Goal: Check status: Check status

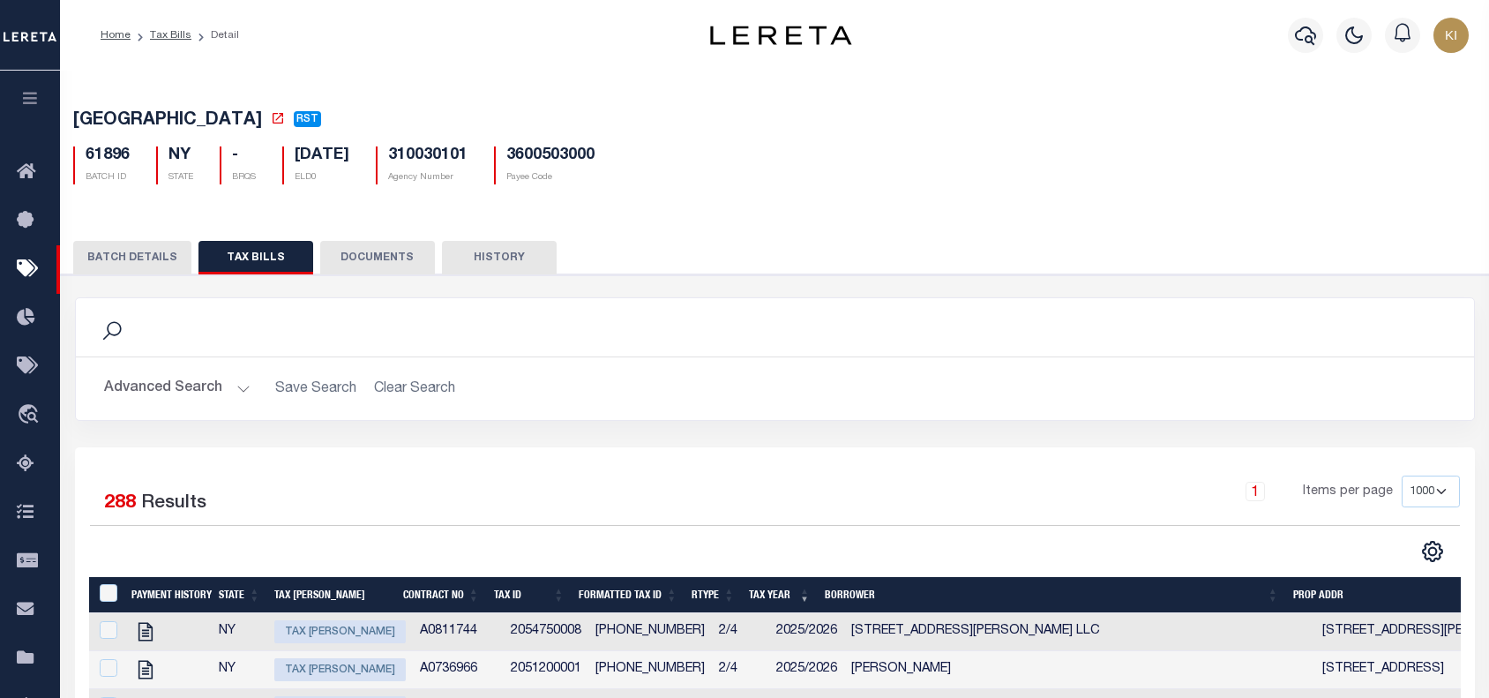
select select "1000"
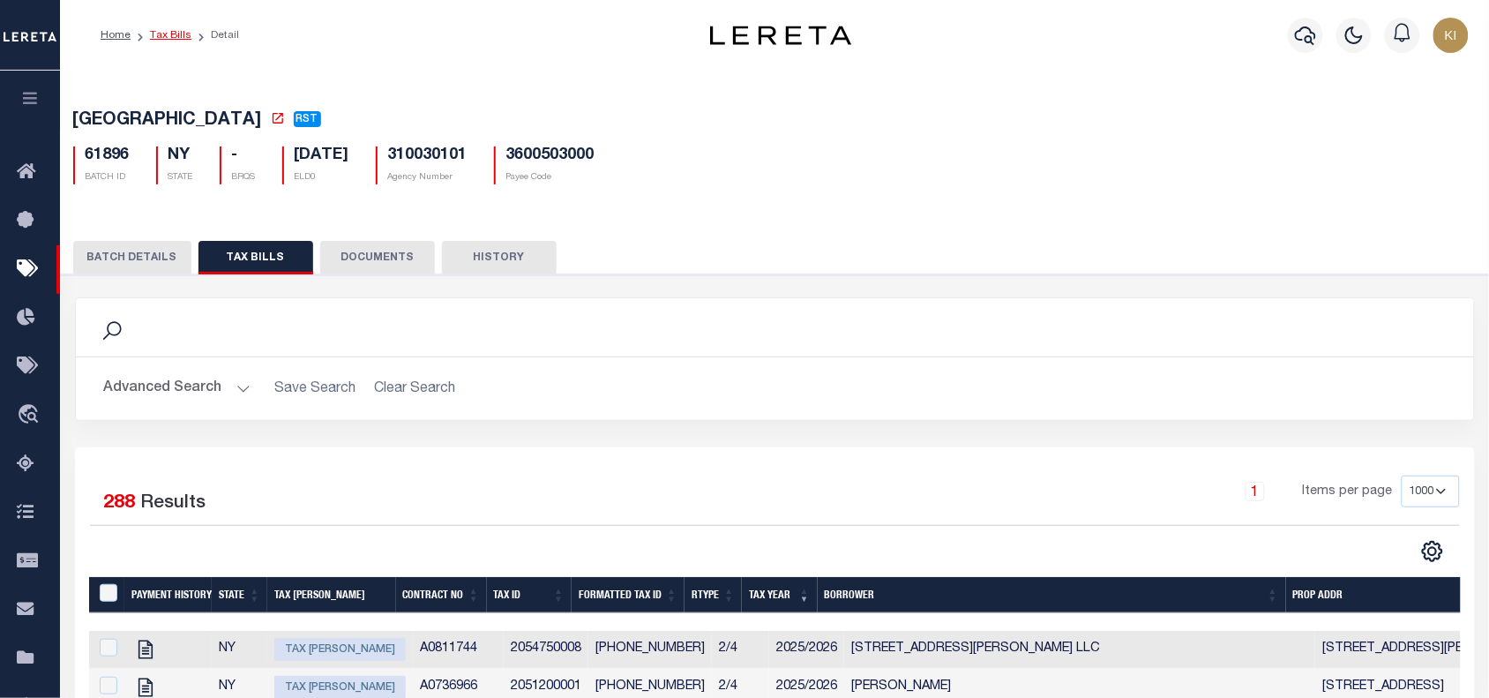
click at [165, 34] on link "Tax Bills" at bounding box center [170, 35] width 41 height 11
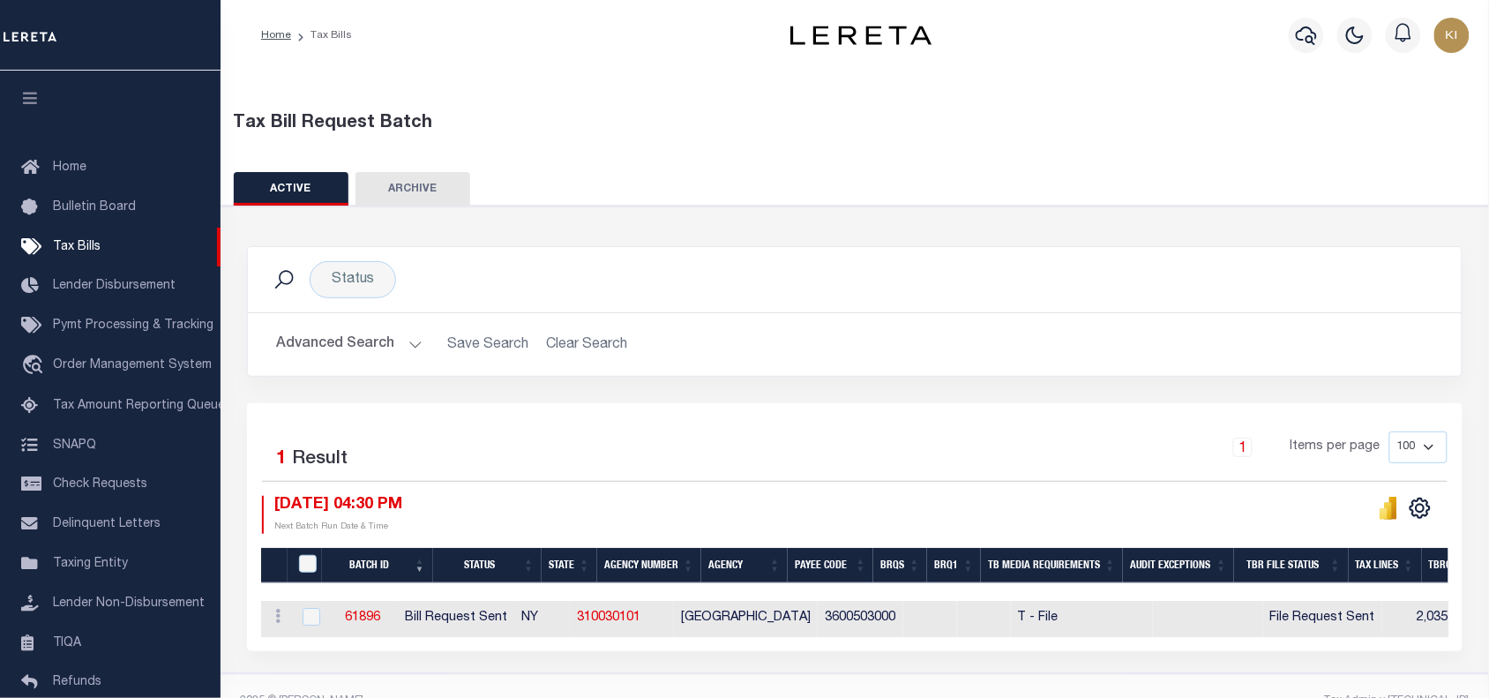
click at [411, 338] on button "Advanced Search" at bounding box center [349, 344] width 146 height 34
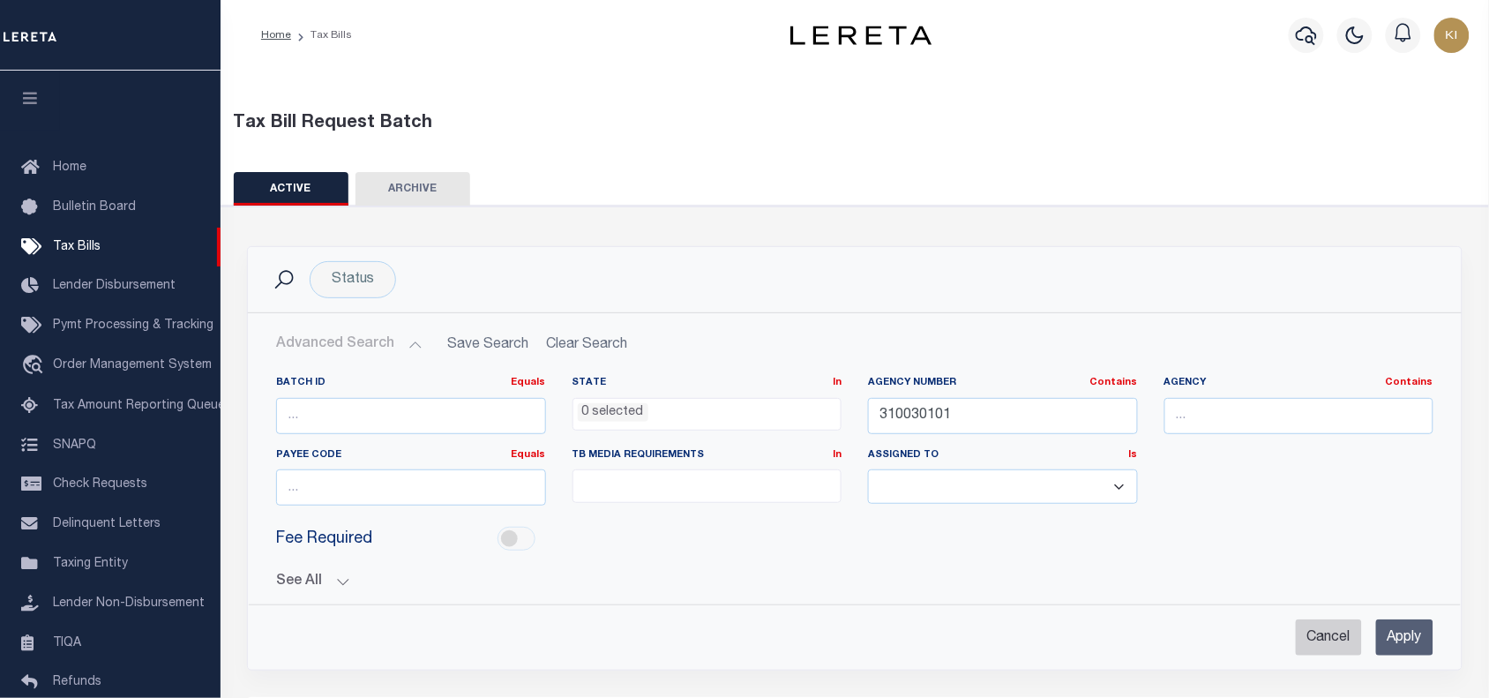
click at [1315, 636] on input "Cancel" at bounding box center [1329, 637] width 66 height 36
checkbox input "true"
select select
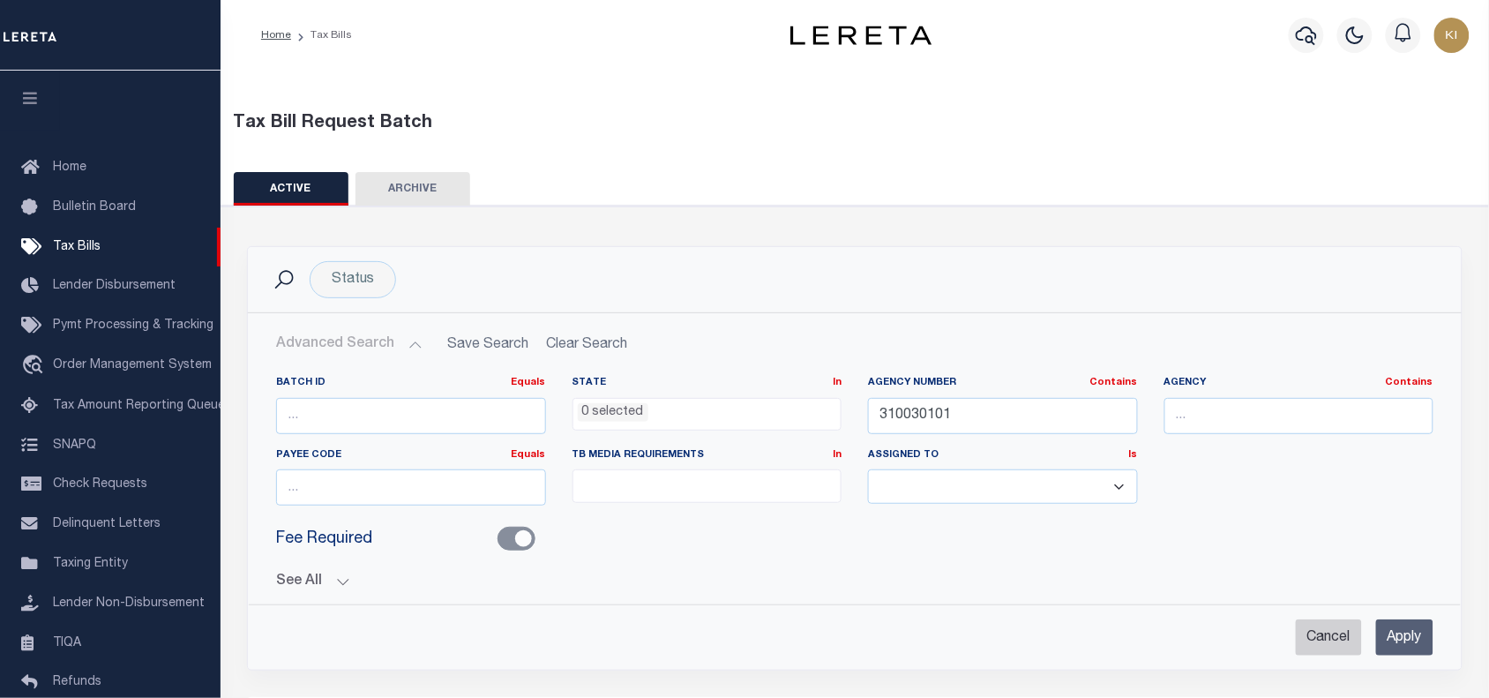
select select
checkbox input "false"
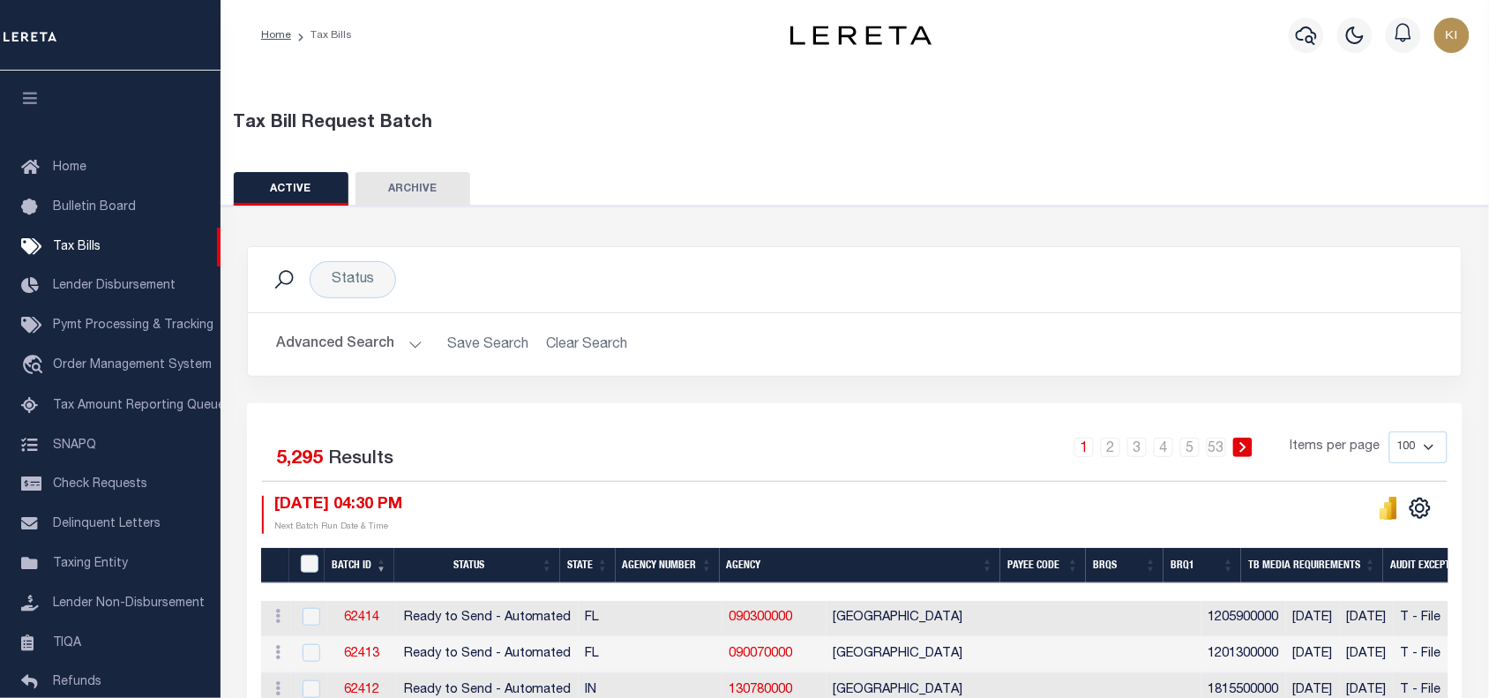
click at [408, 349] on button "Advanced Search" at bounding box center [349, 344] width 146 height 34
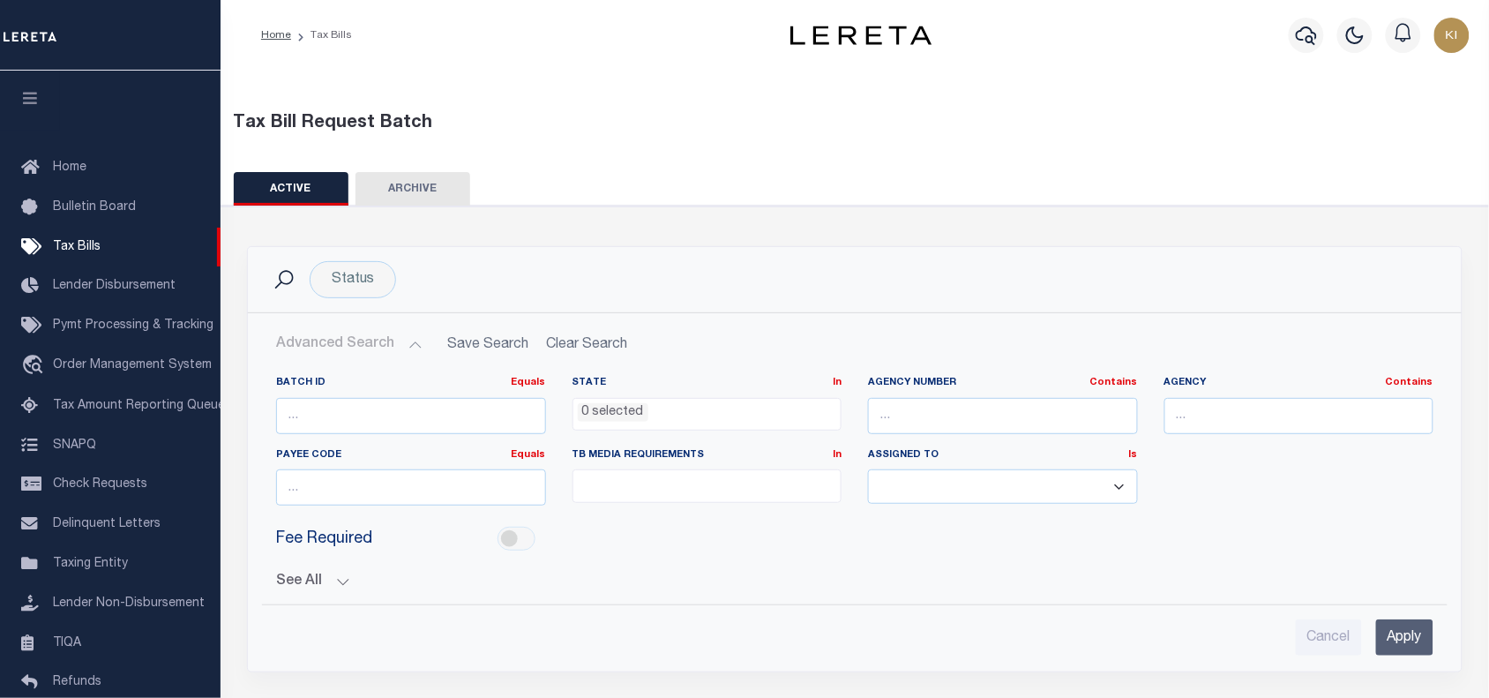
scroll to position [234, 0]
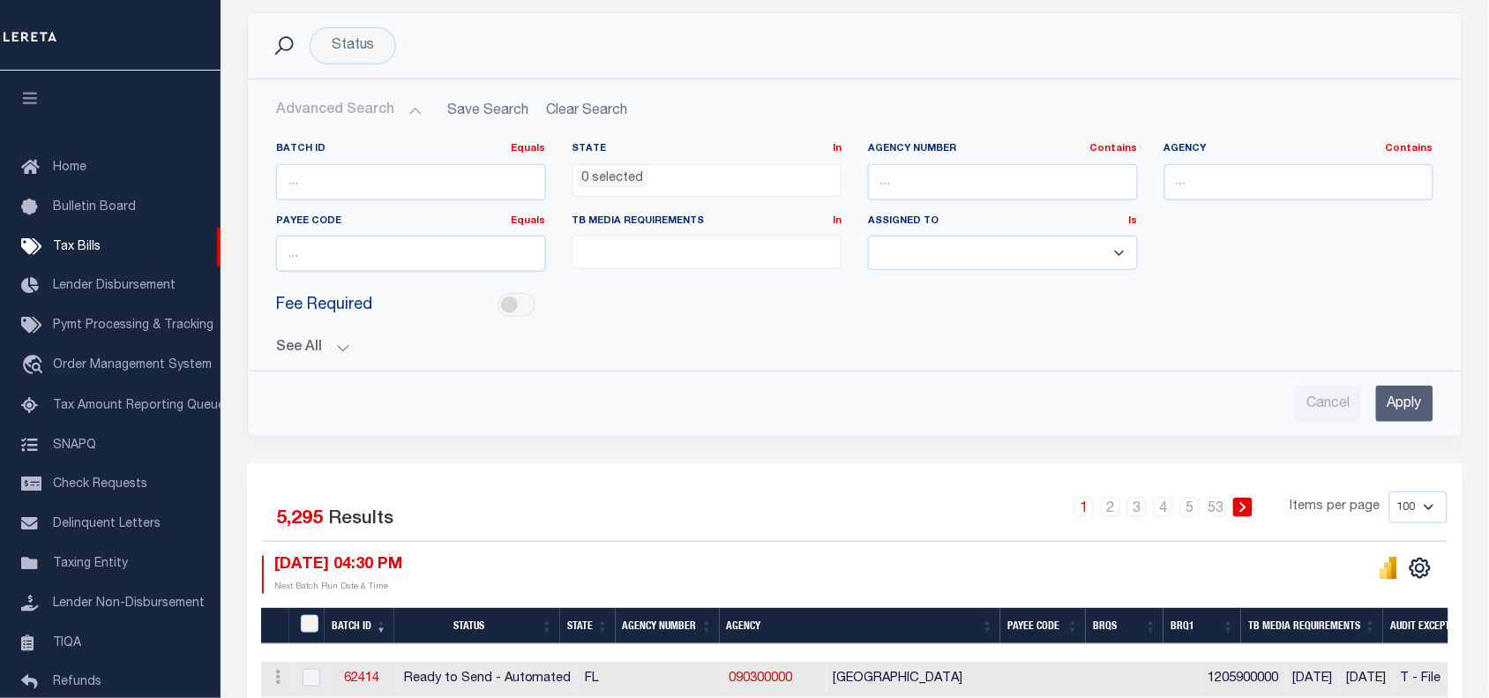
click at [337, 350] on button "See All" at bounding box center [854, 348] width 1157 height 17
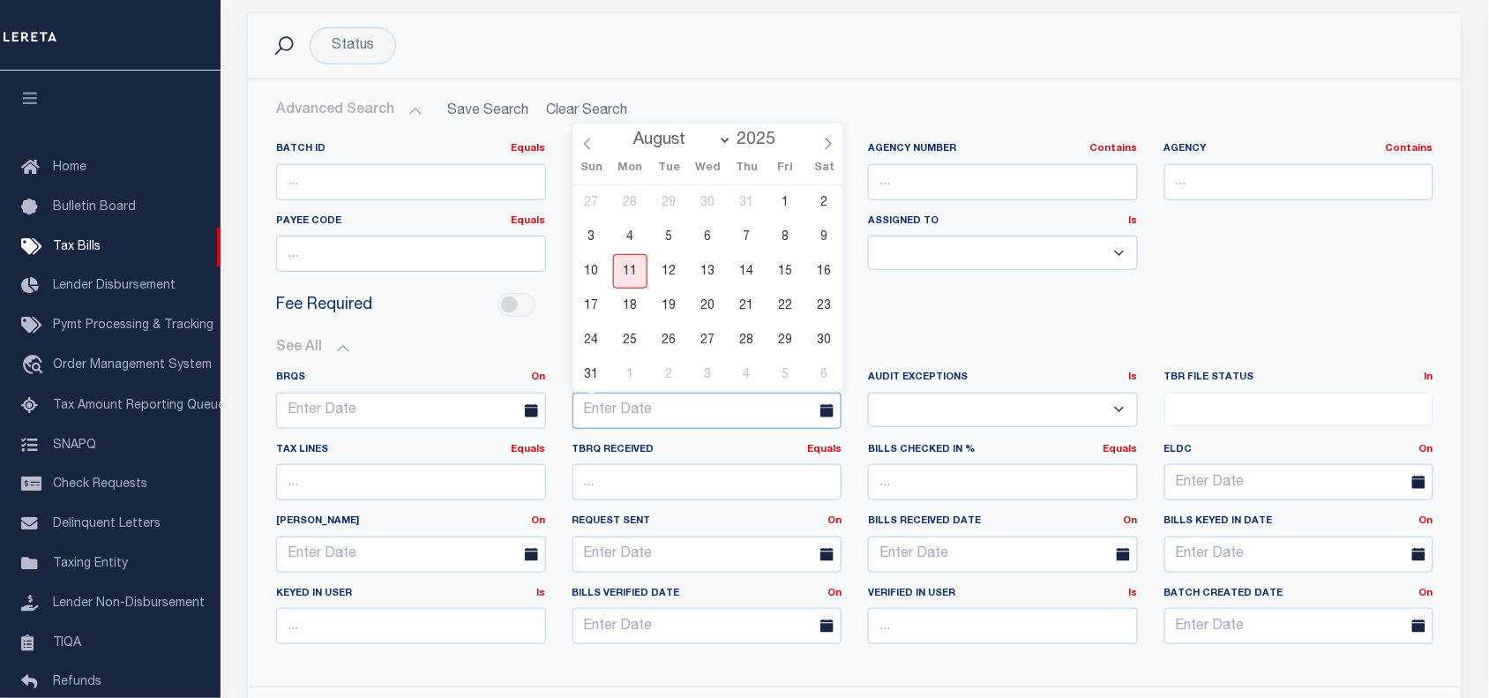
click at [640, 407] on input "text" at bounding box center [708, 411] width 270 height 36
click at [627, 271] on span "11" at bounding box center [630, 271] width 34 height 34
type input "08-11-2025"
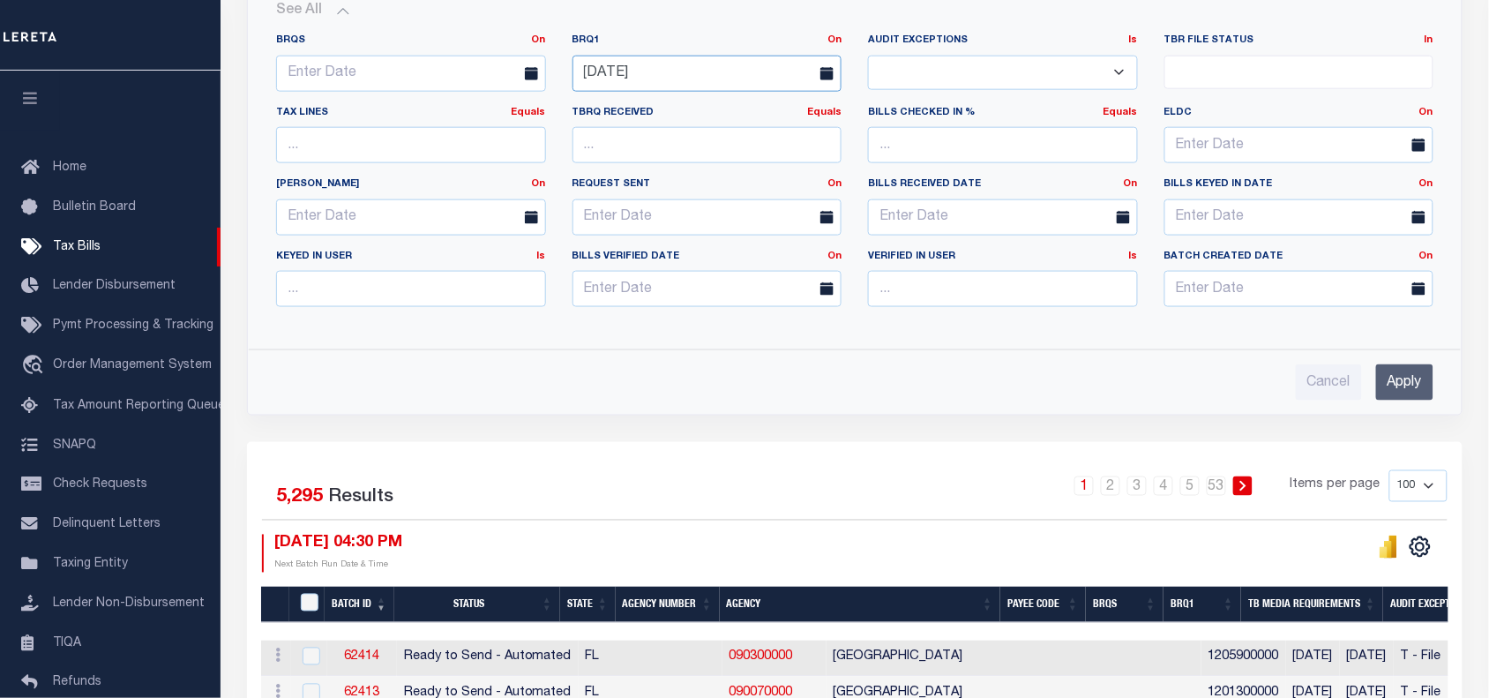
scroll to position [572, 0]
click at [1401, 386] on input "Apply" at bounding box center [1404, 381] width 57 height 36
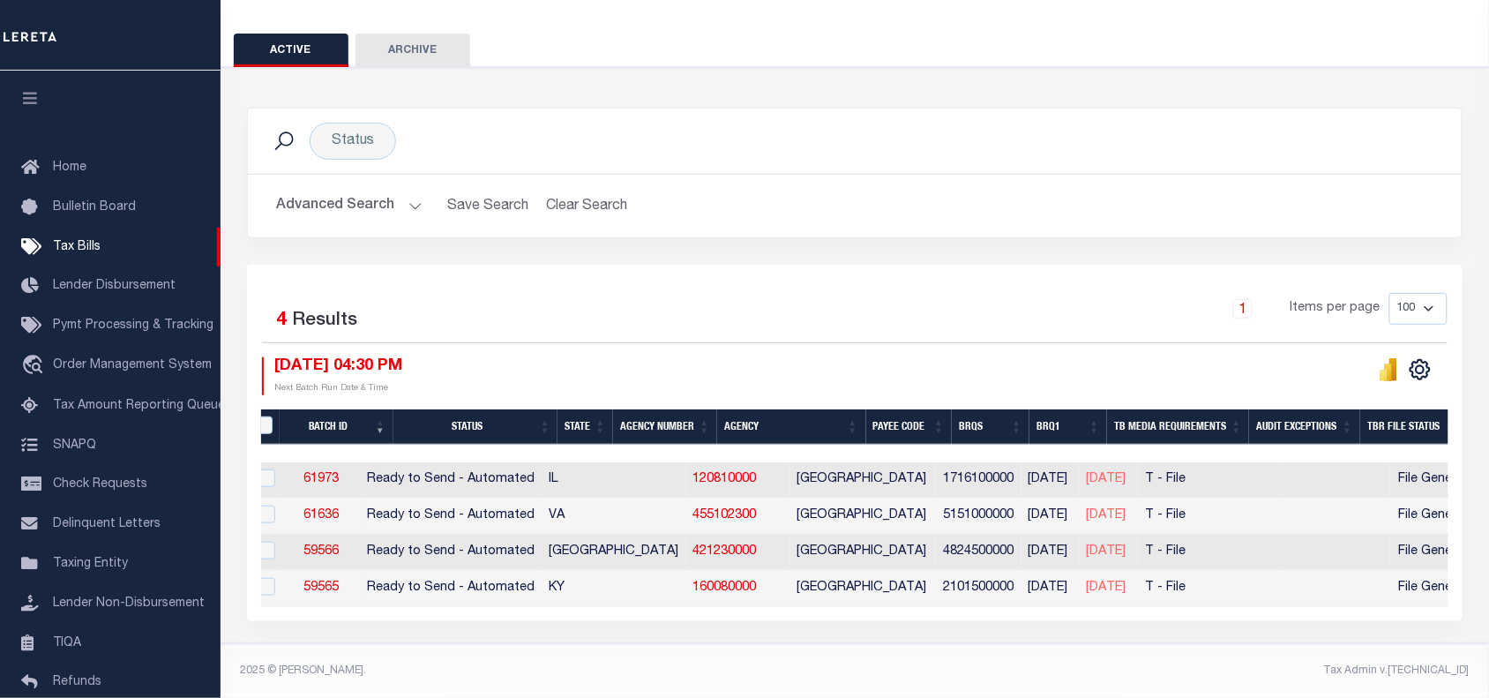
scroll to position [0, 0]
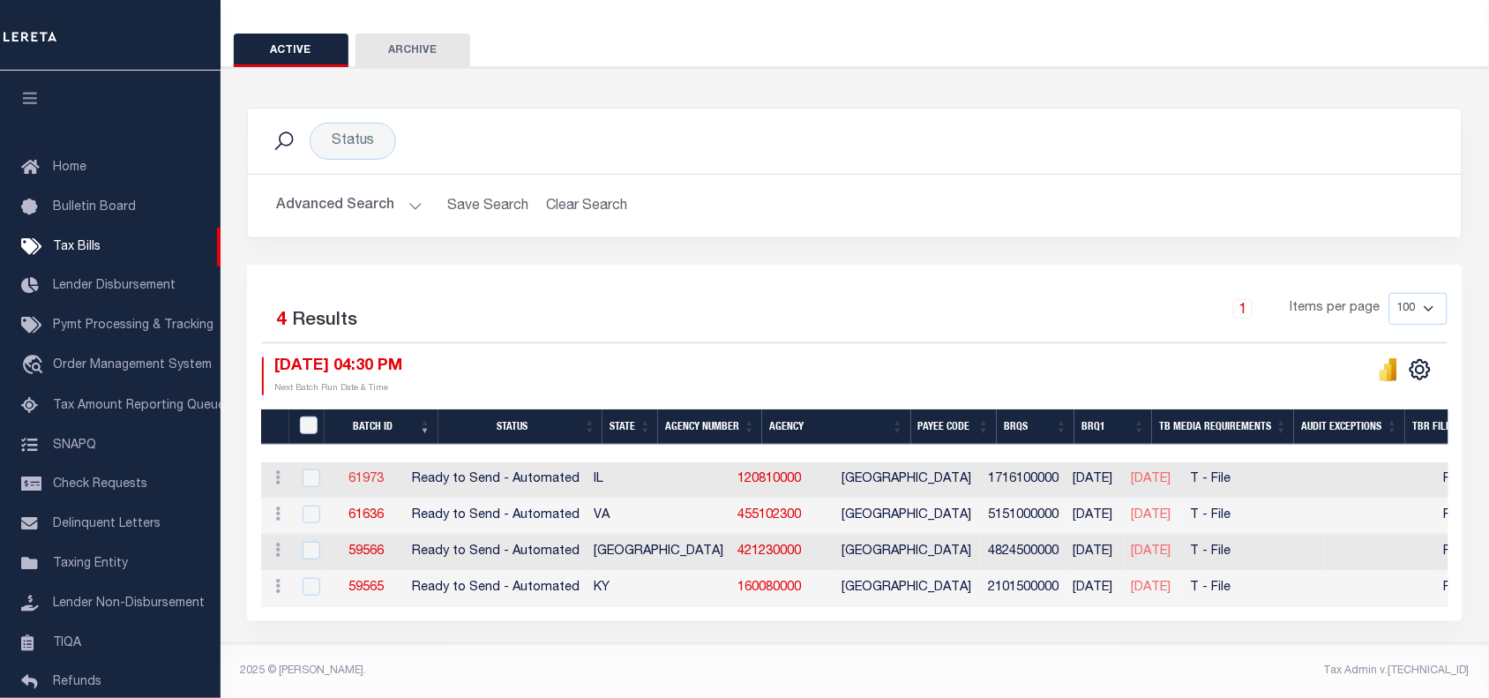
click at [384, 473] on link "61973" at bounding box center [365, 479] width 35 height 12
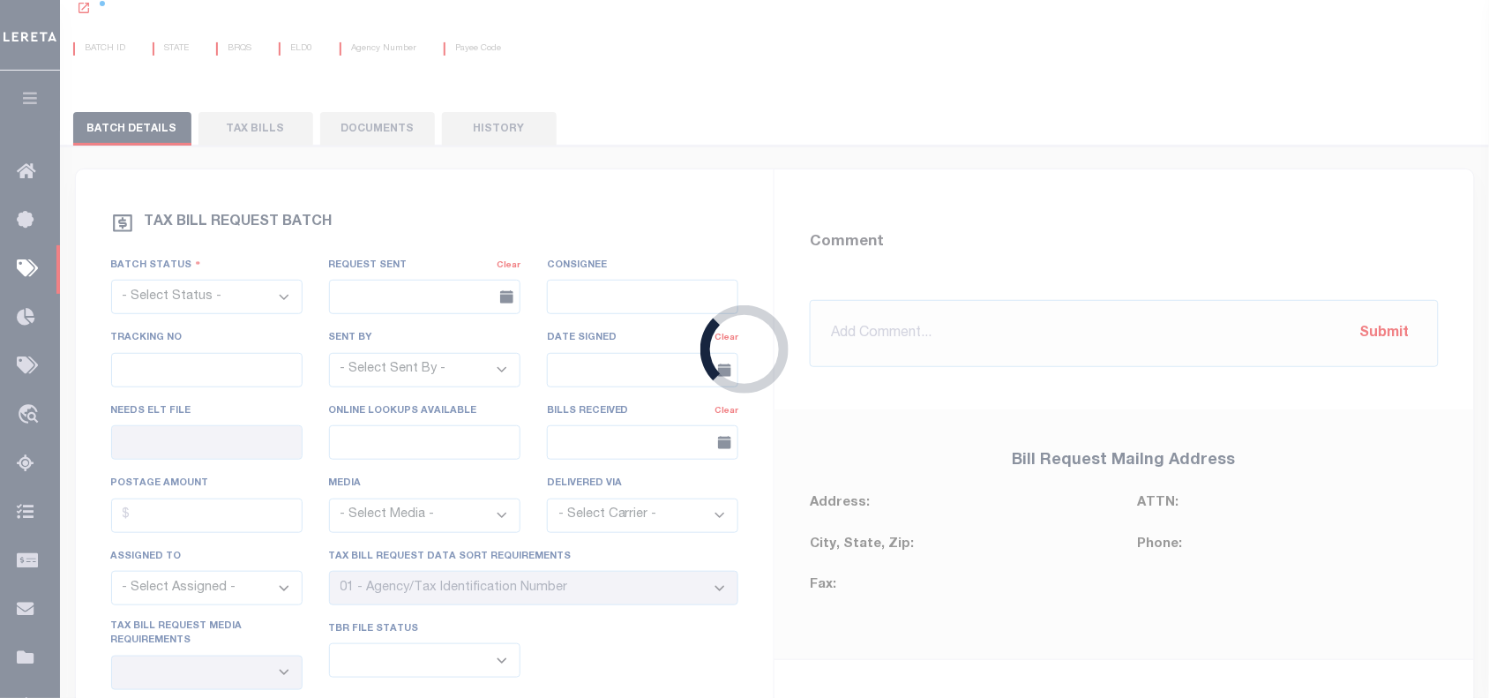
select select "RTA"
type input "Yes"
select select "22"
select select "2"
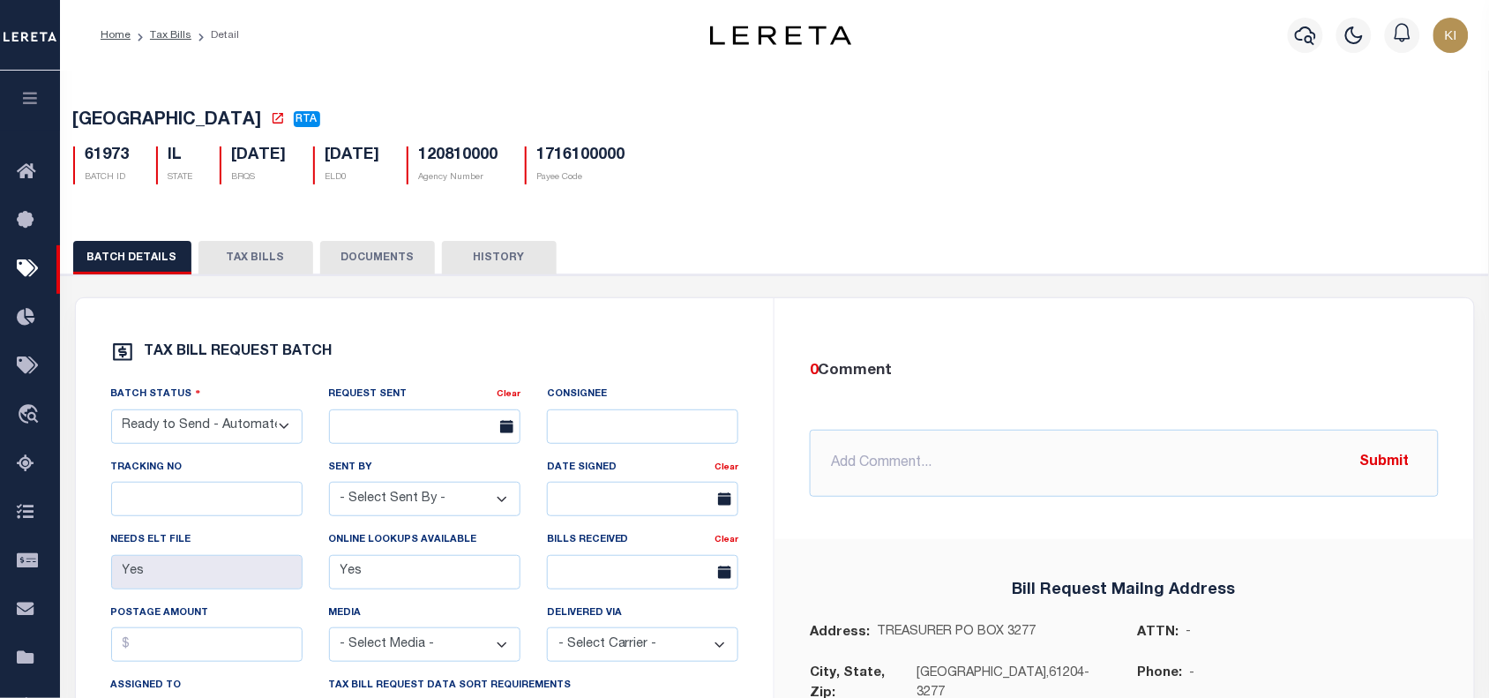
click at [254, 258] on button "TAX BILLS" at bounding box center [255, 258] width 115 height 34
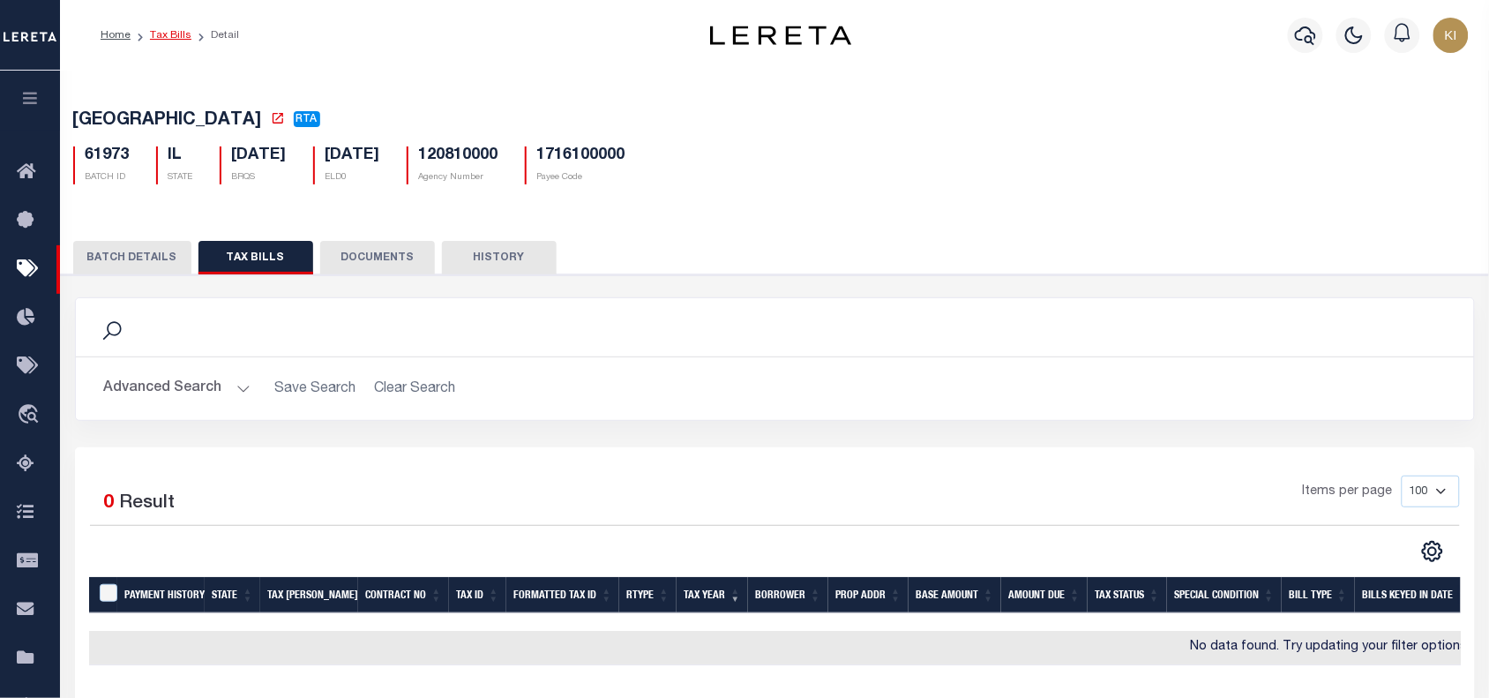
click at [172, 33] on link "Tax Bills" at bounding box center [170, 35] width 41 height 11
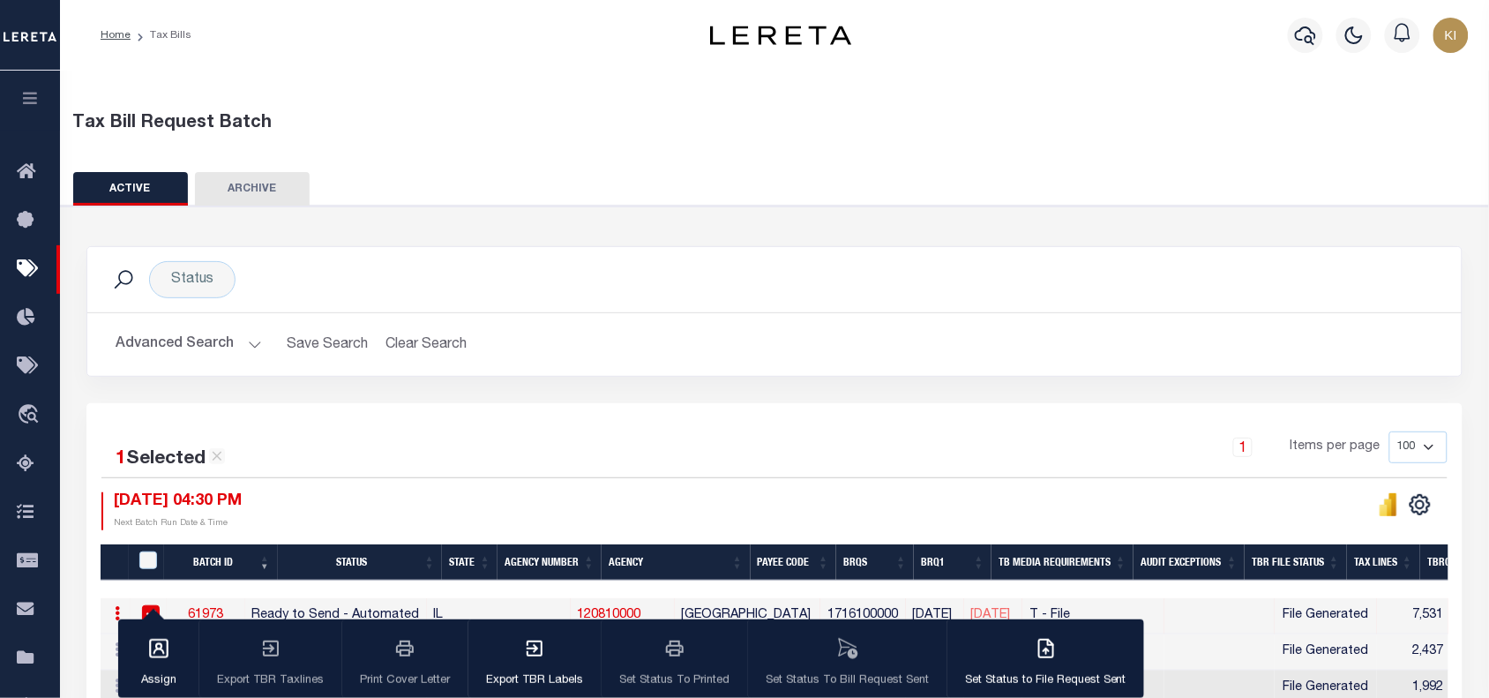
scroll to position [236, 0]
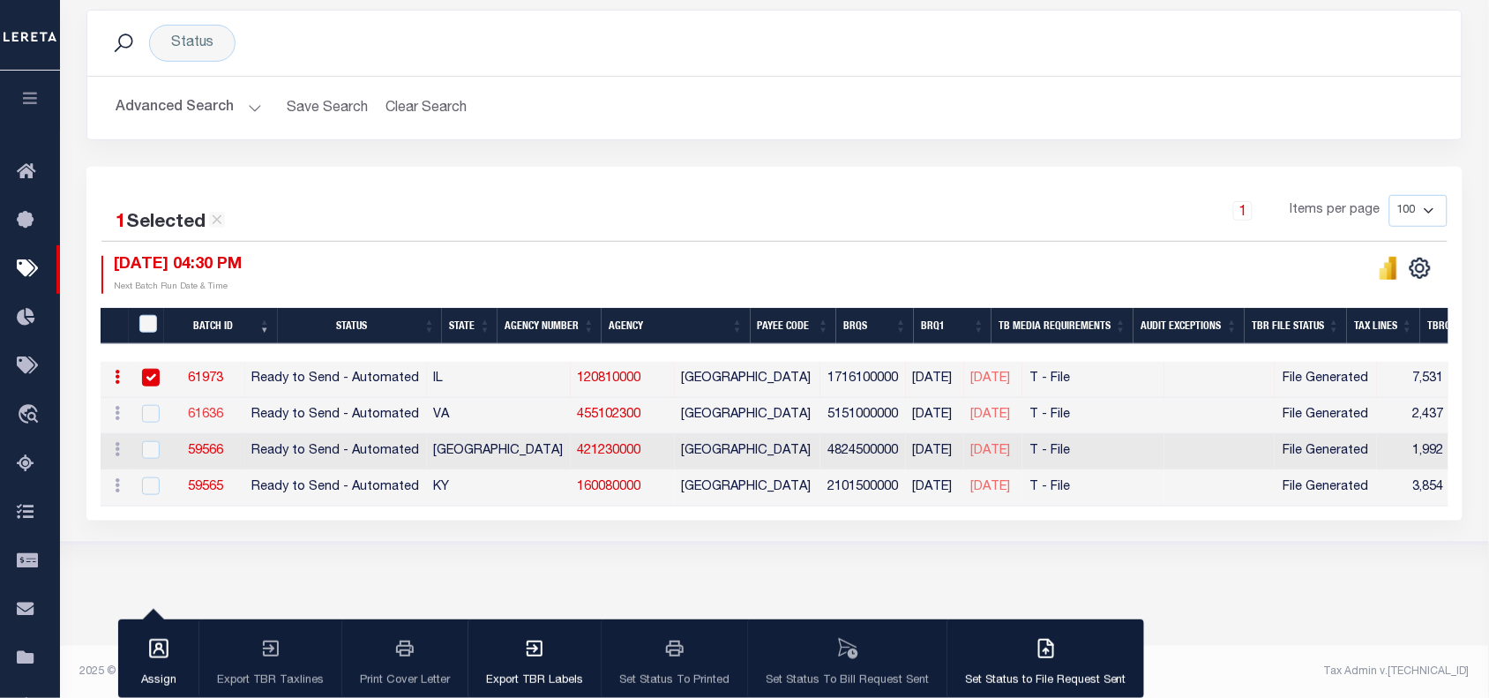
click at [223, 419] on link "61636" at bounding box center [205, 414] width 35 height 12
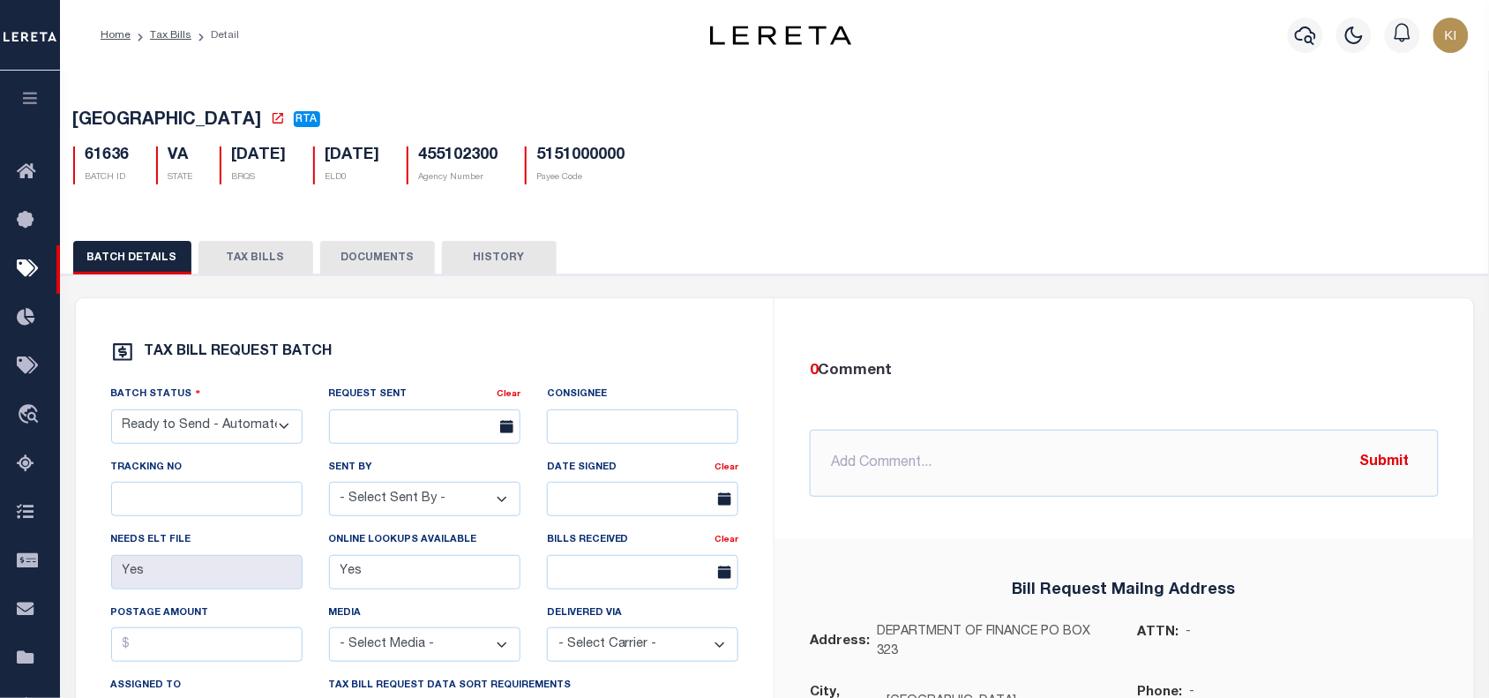
click at [252, 270] on button "TAX BILLS" at bounding box center [255, 258] width 115 height 34
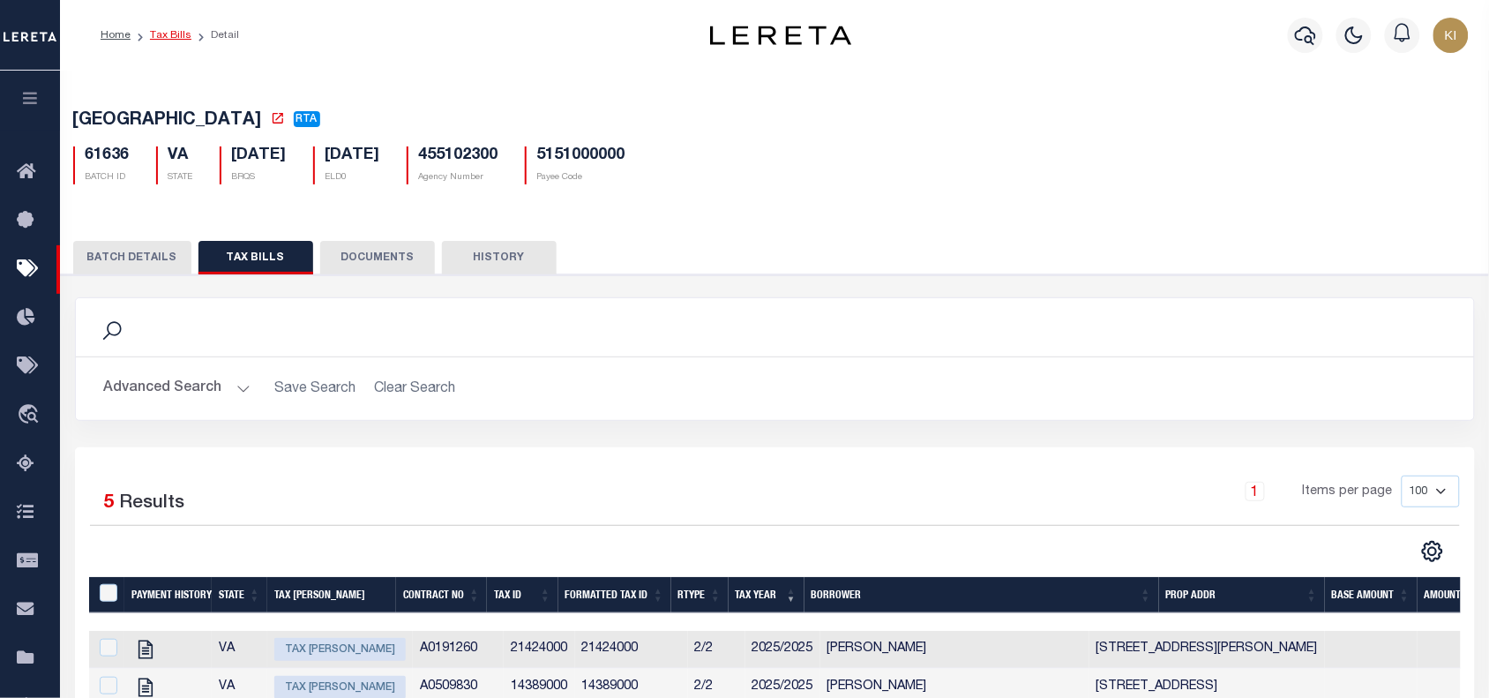
click at [170, 32] on link "Tax Bills" at bounding box center [170, 35] width 41 height 11
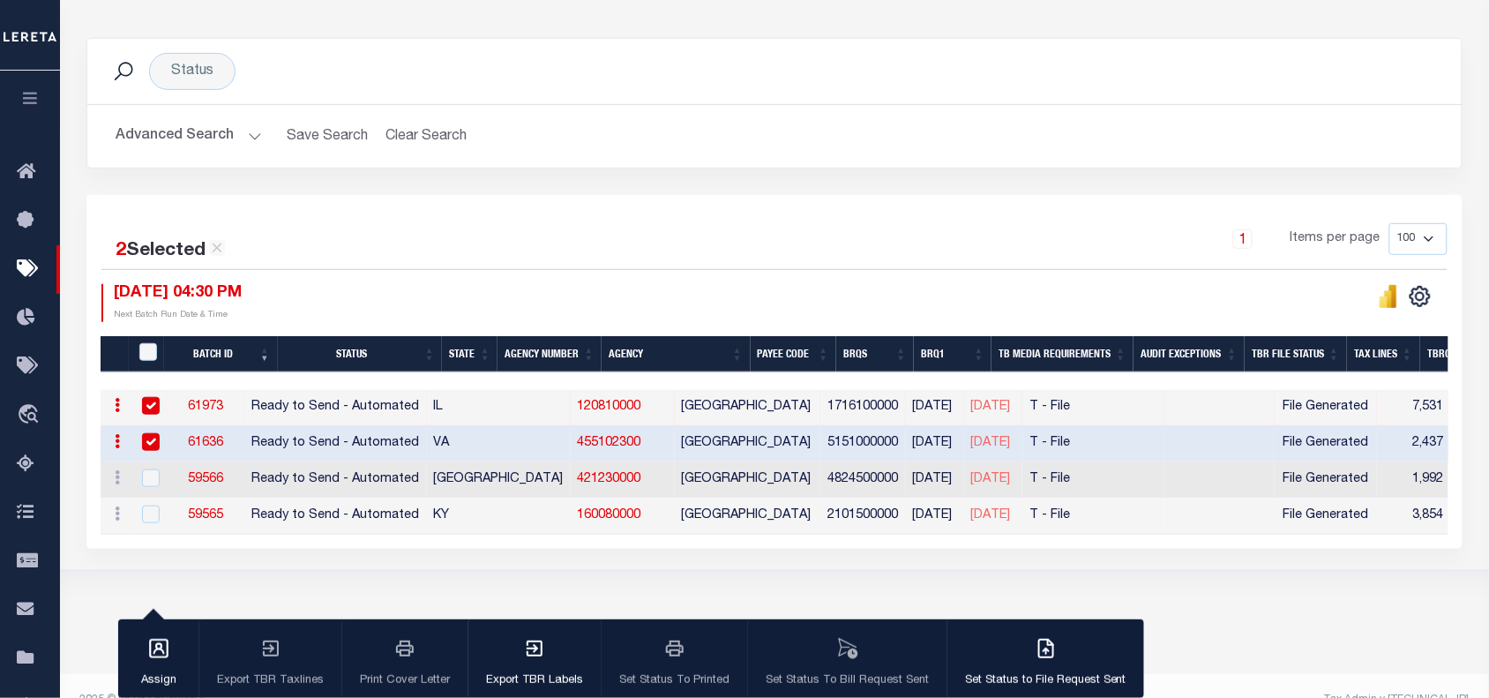
scroll to position [236, 0]
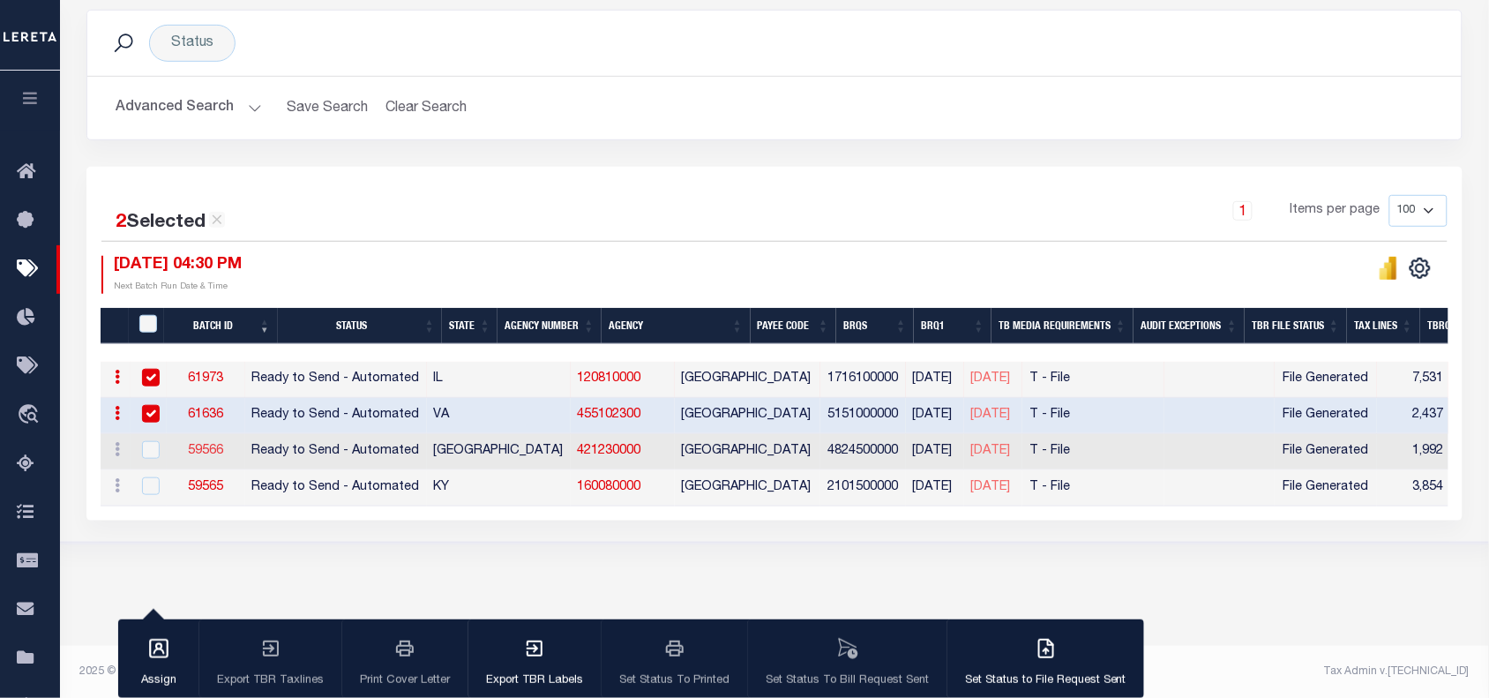
click at [223, 454] on link "59566" at bounding box center [205, 451] width 35 height 12
select select "25"
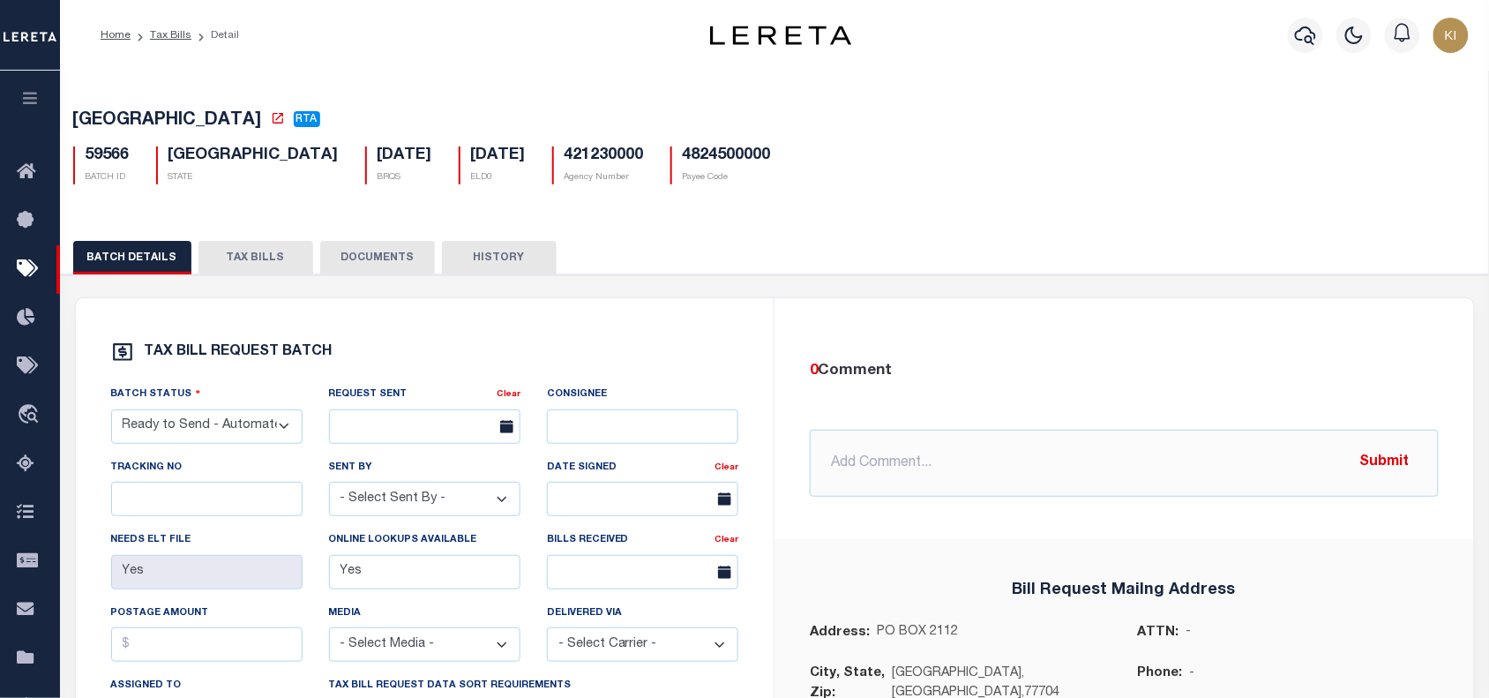
click at [256, 270] on button "TAX BILLS" at bounding box center [255, 258] width 115 height 34
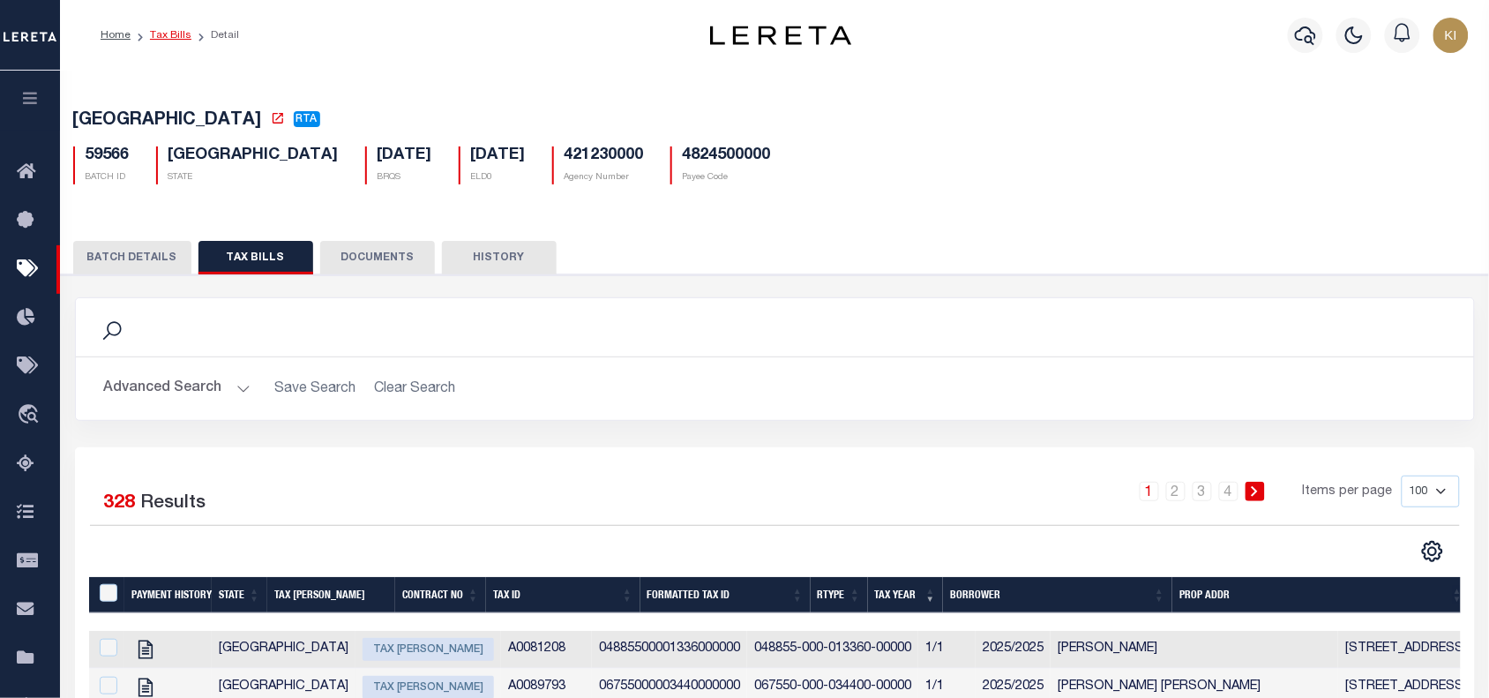
click at [168, 34] on link "Tax Bills" at bounding box center [170, 35] width 41 height 11
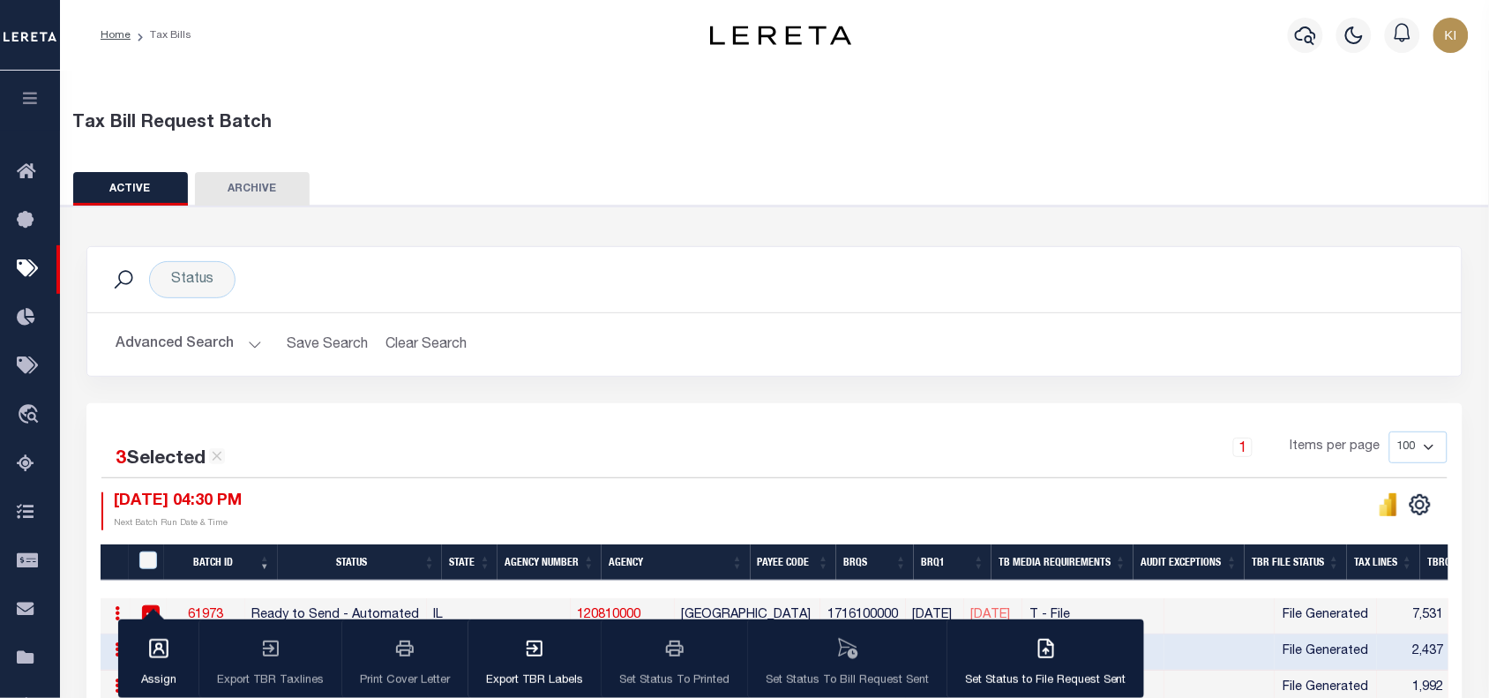
scroll to position [236, 0]
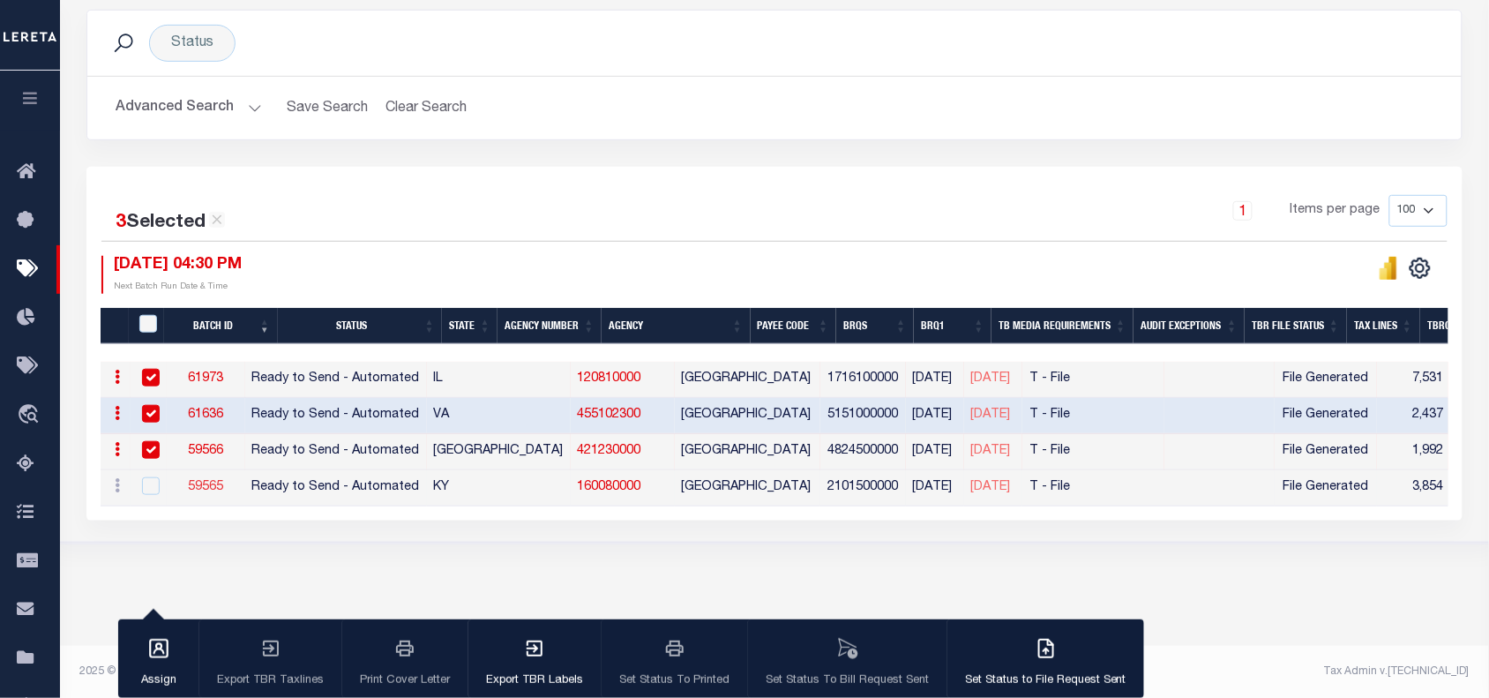
click at [223, 491] on link "59565" at bounding box center [205, 487] width 35 height 12
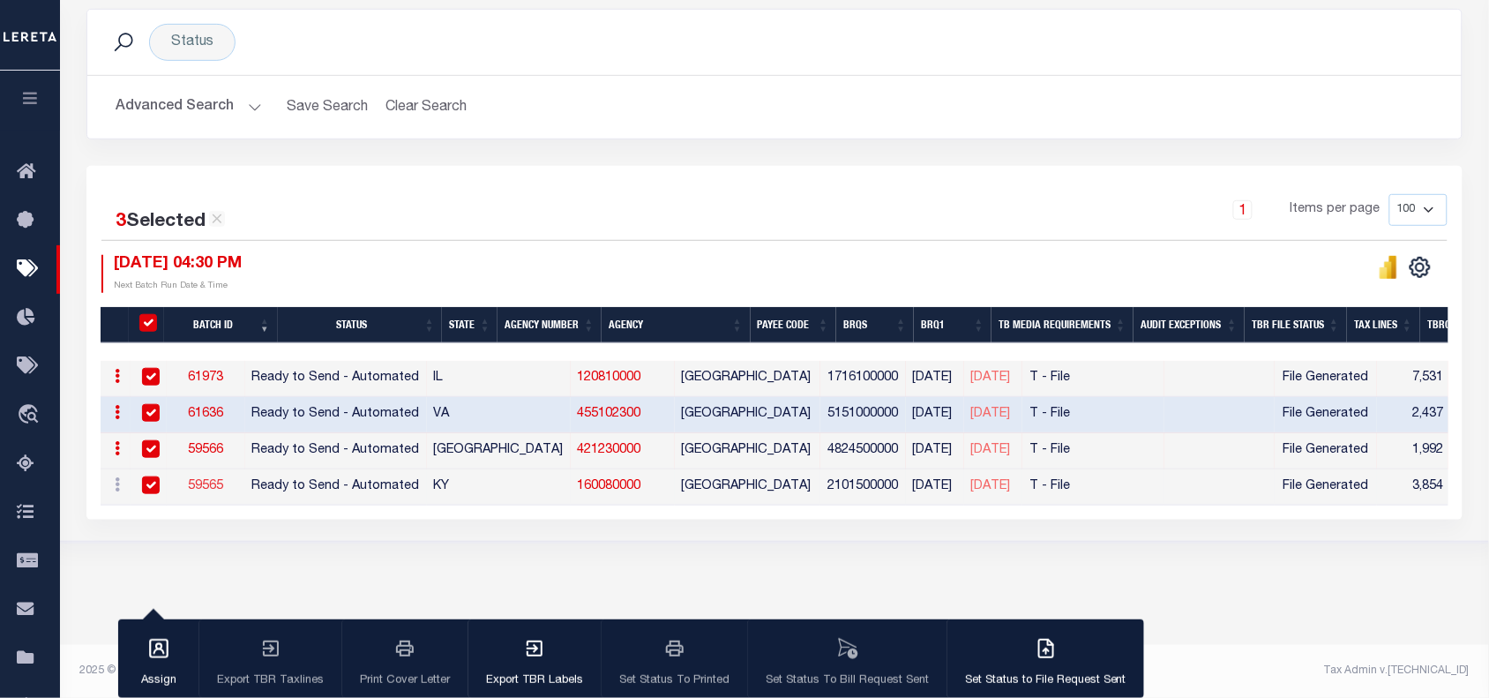
type input "No"
select select "30"
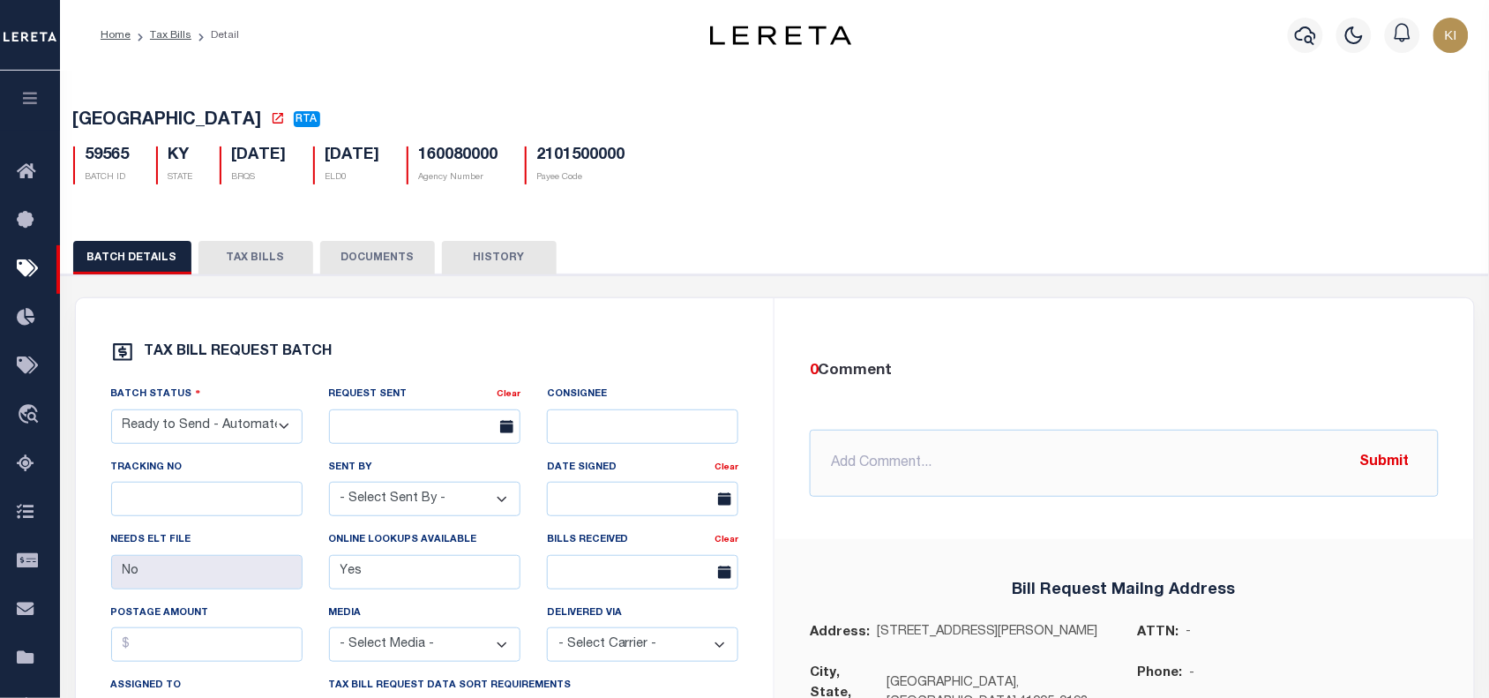
click at [249, 267] on button "TAX BILLS" at bounding box center [255, 258] width 115 height 34
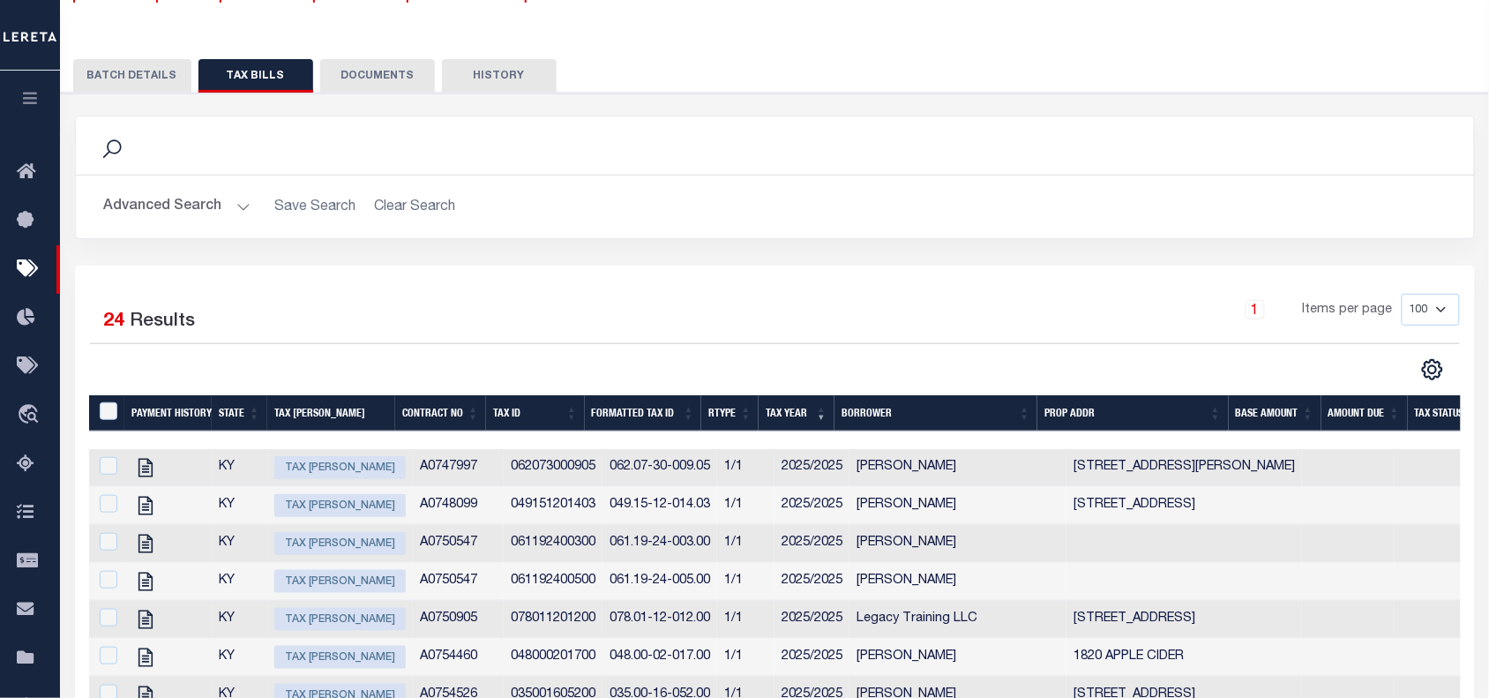
scroll to position [183, 0]
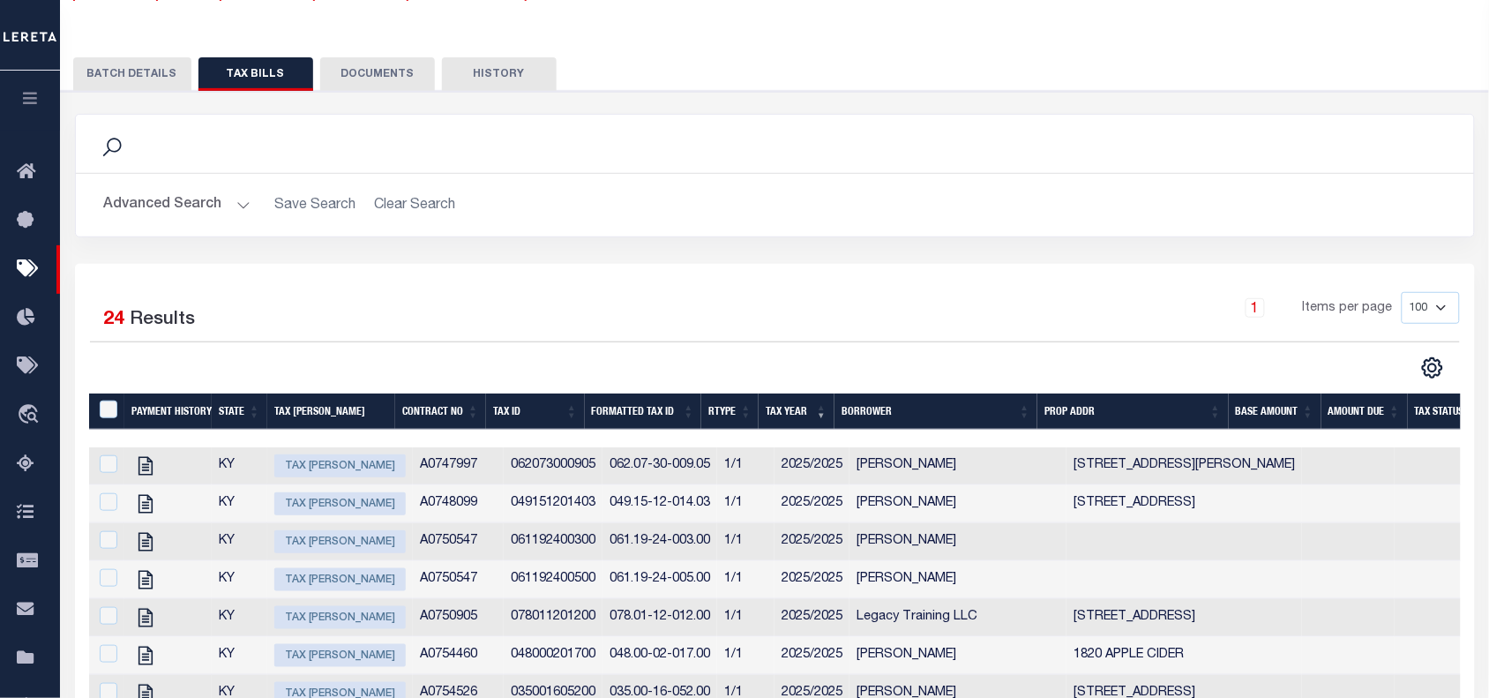
click at [141, 77] on button "BATCH DETAILS" at bounding box center [132, 74] width 118 height 34
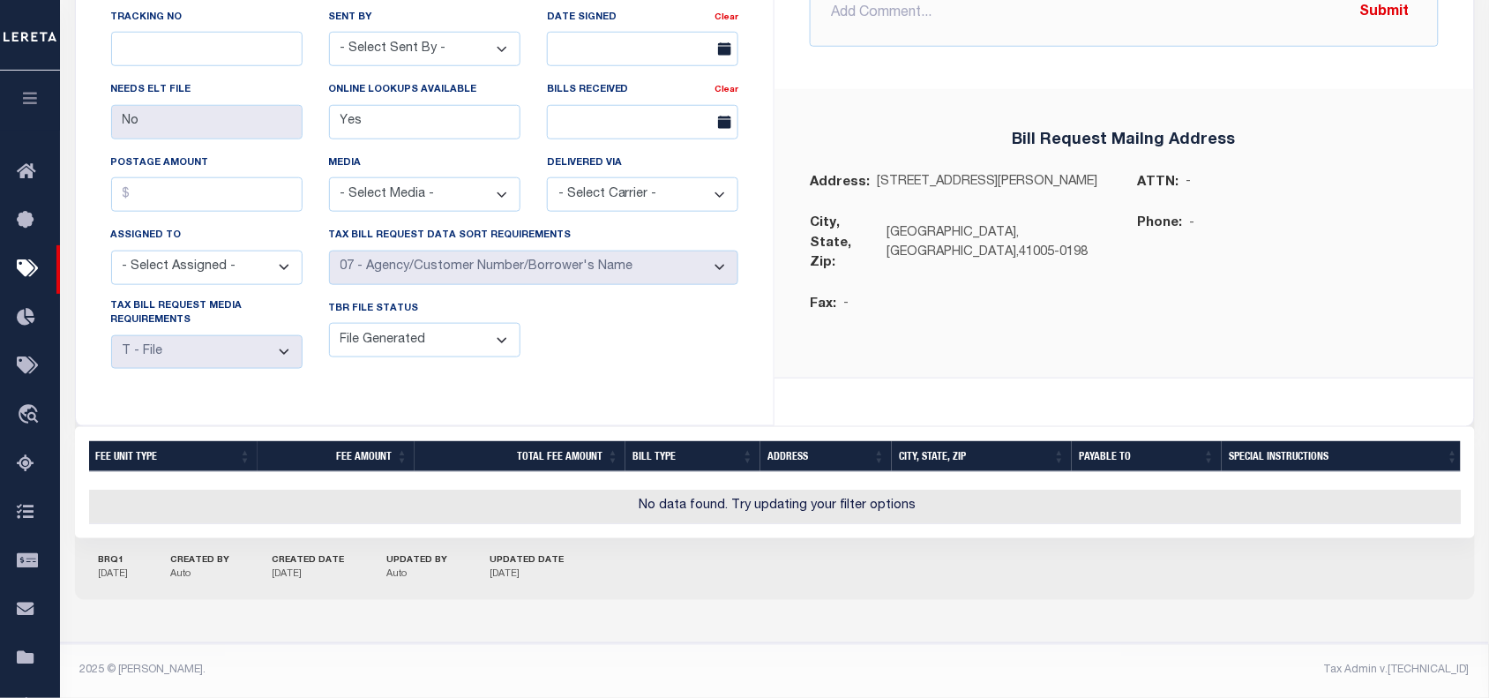
scroll to position [0, 0]
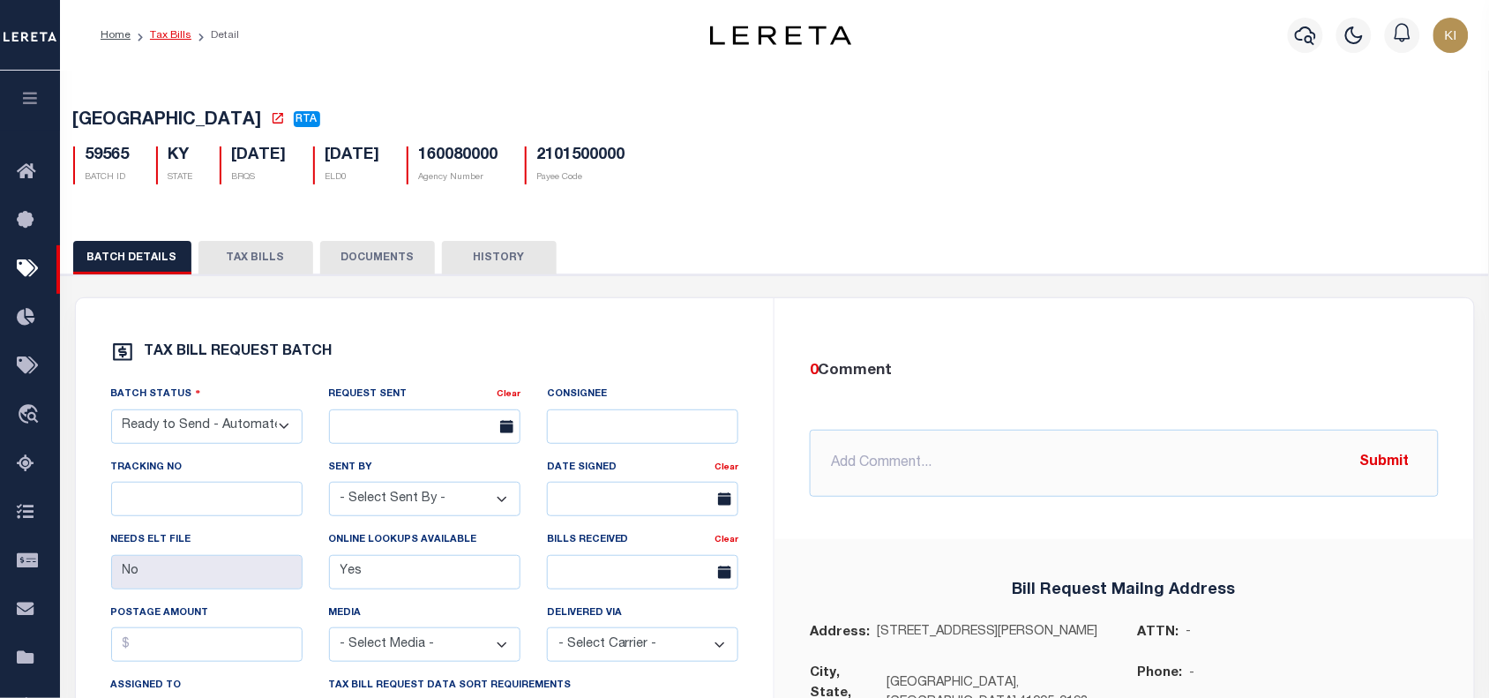
click at [174, 34] on link "Tax Bills" at bounding box center [170, 35] width 41 height 11
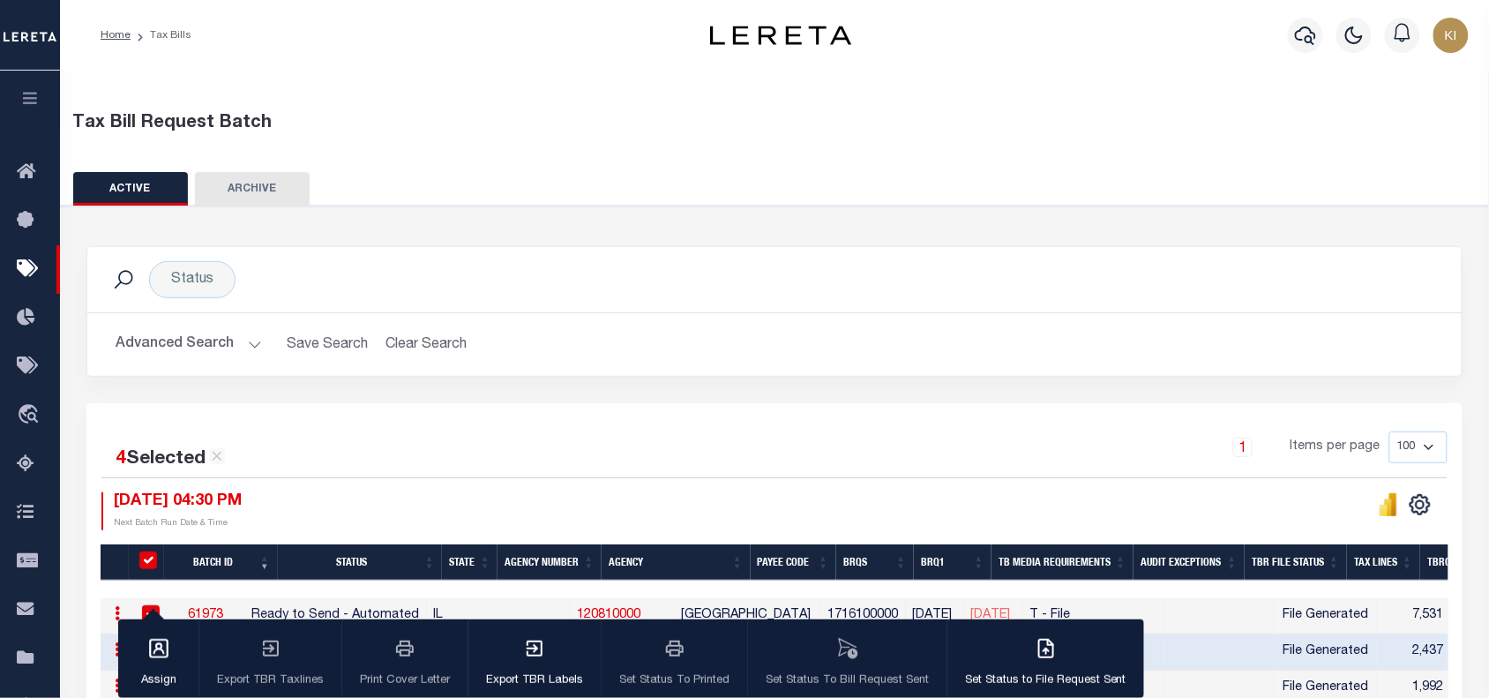
scroll to position [236, 0]
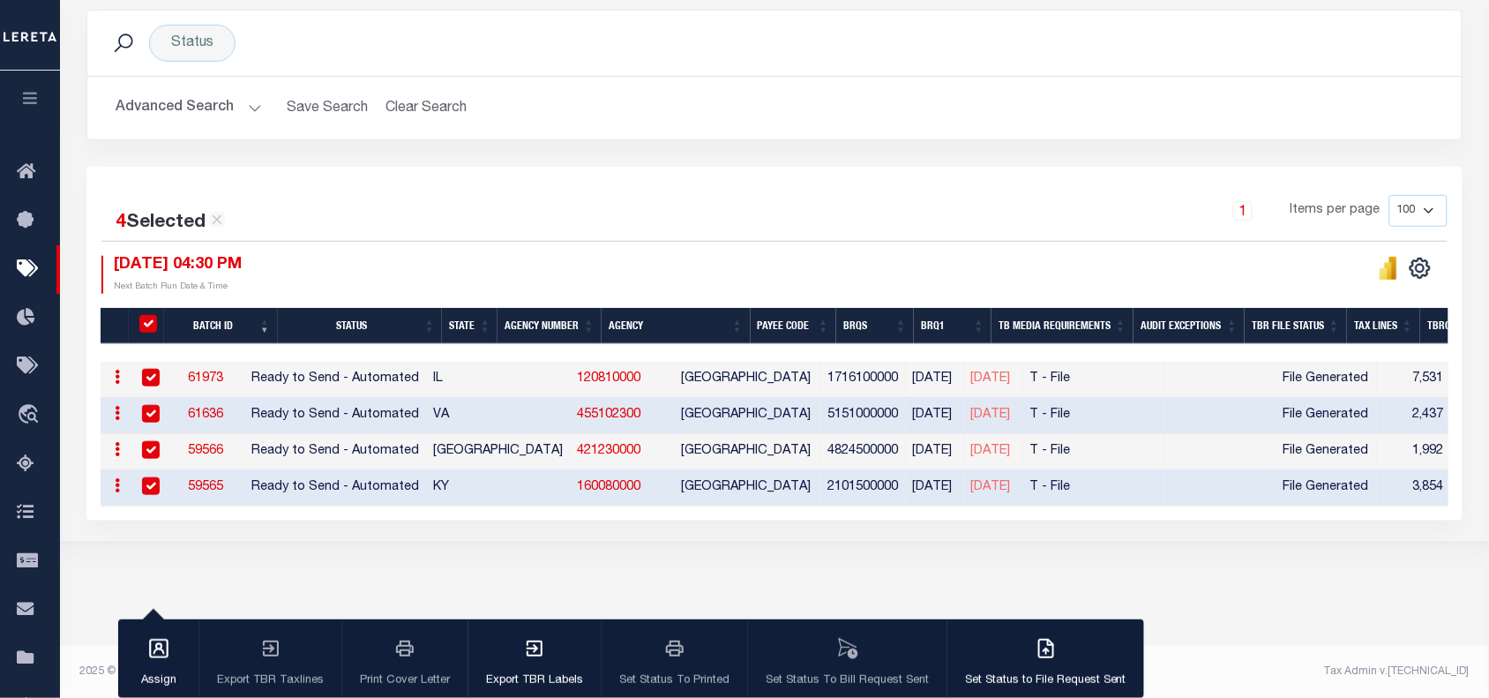
click at [738, 236] on div "1 Items per page 100 200 500 1000" at bounding box center [946, 218] width 1003 height 46
click at [730, 213] on div "1 Items per page 100 200 500 1000" at bounding box center [946, 218] width 1003 height 46
